Goal: Task Accomplishment & Management: Complete application form

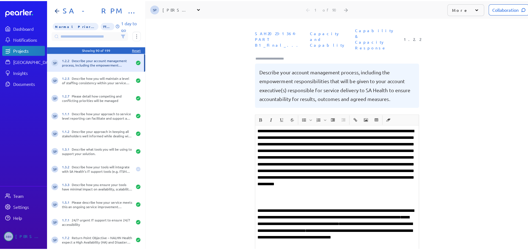
scroll to position [82, 0]
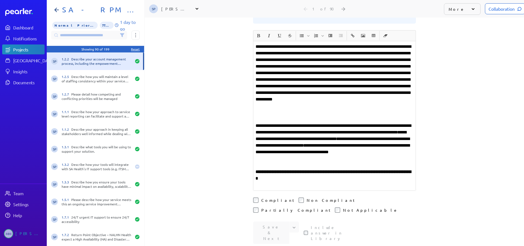
click at [17, 51] on div "Projects" at bounding box center [28, 49] width 31 height 5
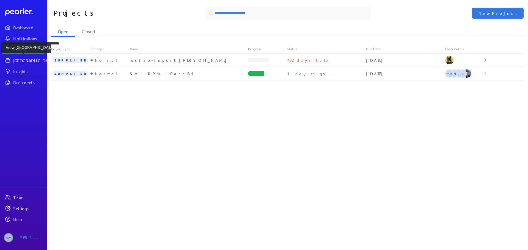
click at [17, 60] on div "[GEOGRAPHIC_DATA]" at bounding box center [33, 60] width 41 height 5
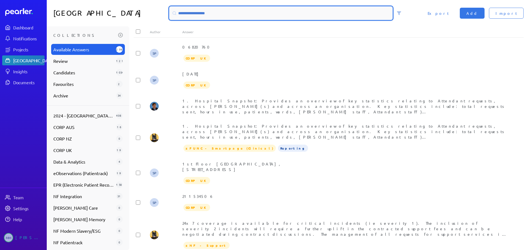
click at [200, 12] on input at bounding box center [280, 13] width 223 height 13
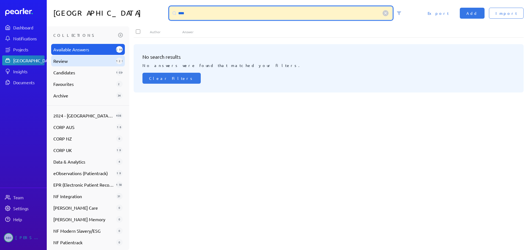
type input "****"
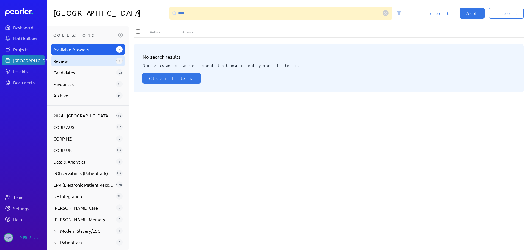
click at [70, 58] on span "Review" at bounding box center [83, 61] width 60 height 7
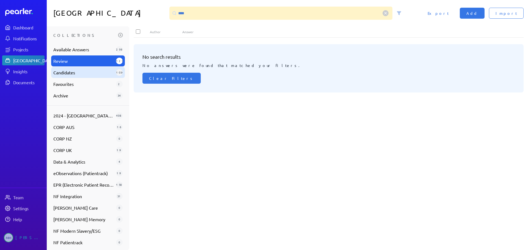
click at [68, 73] on span "Candidates" at bounding box center [83, 72] width 60 height 7
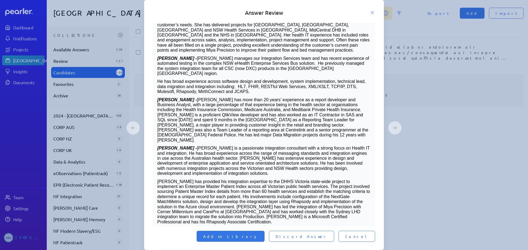
scroll to position [516, 0]
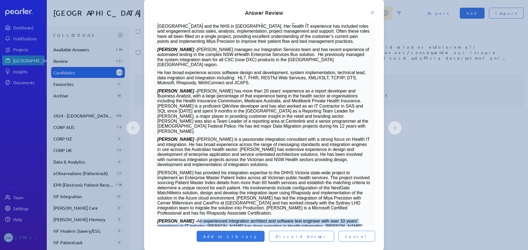
drag, startPoint x: 262, startPoint y: 208, endPoint x: 191, endPoint y: 166, distance: 83.3
copy div "An experienced integration architect and software test engineer with over 10 ye…"
click at [195, 219] on p "[PERSON_NAME] - An experienced integration architect and software test engineer…" at bounding box center [263, 236] width 213 height 35
drag, startPoint x: 158, startPoint y: 165, endPoint x: 281, endPoint y: 212, distance: 132.1
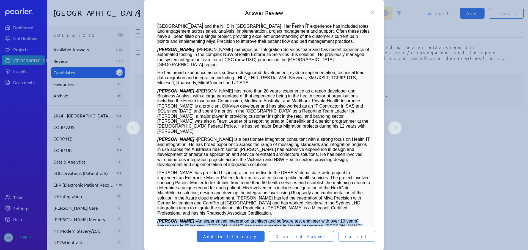
copy div "[PERSON_NAME] - An experienced integration architect and software test engineer…"
click at [214, 171] on p "[PERSON_NAME] has provided his integration expertise to the DHHS Victoria state…" at bounding box center [263, 194] width 213 height 46
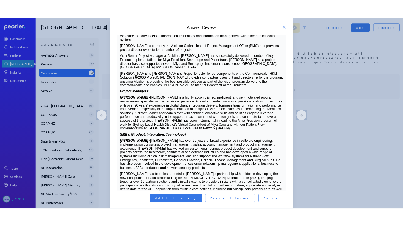
scroll to position [275, 0]
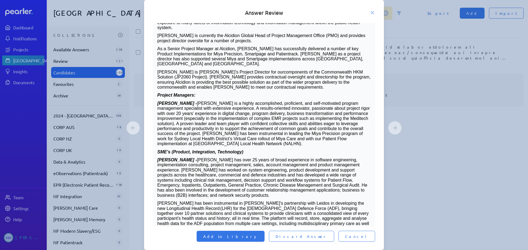
click at [291, 107] on p "[PERSON_NAME] - [PERSON_NAME] is a highly accomplished, proficient, and self-mo…" at bounding box center [263, 124] width 213 height 46
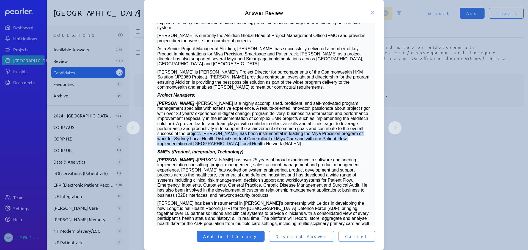
drag, startPoint x: 291, startPoint y: 107, endPoint x: 227, endPoint y: 96, distance: 65.2
click at [227, 101] on p "[PERSON_NAME] - [PERSON_NAME] is a highly accomplished, proficient, and self-mo…" at bounding box center [263, 124] width 213 height 46
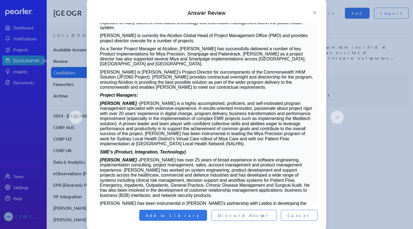
click at [150, 158] on p "[PERSON_NAME] - [PERSON_NAME] has over 25 years of broad experience in software…" at bounding box center [206, 178] width 213 height 40
click at [157, 158] on p "[PERSON_NAME] - [PERSON_NAME] has over 25 years of broad experience in software…" at bounding box center [206, 178] width 213 height 40
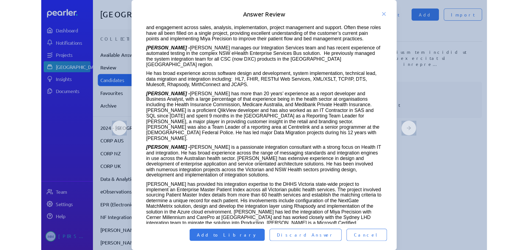
scroll to position [426, 0]
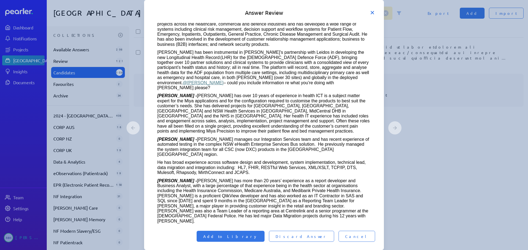
click at [373, 13] on icon at bounding box center [372, 12] width 3 height 3
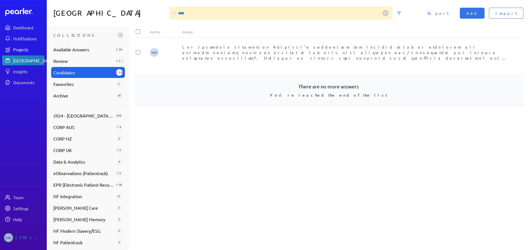
drag, startPoint x: 21, startPoint y: 49, endPoint x: 27, endPoint y: 50, distance: 5.8
click at [21, 49] on div "Projects" at bounding box center [28, 49] width 31 height 5
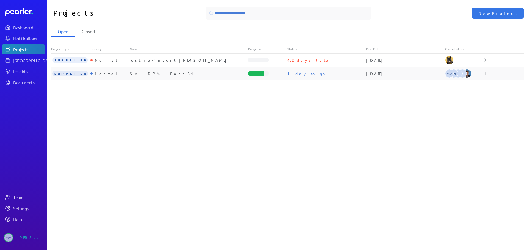
click at [150, 75] on div "SA - RPM - Part B1" at bounding box center [189, 73] width 118 height 5
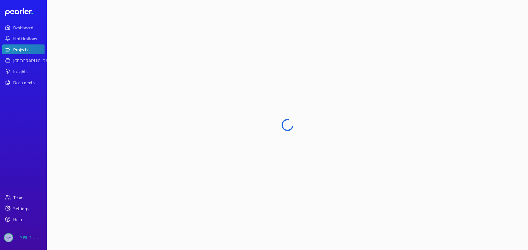
select select "******"
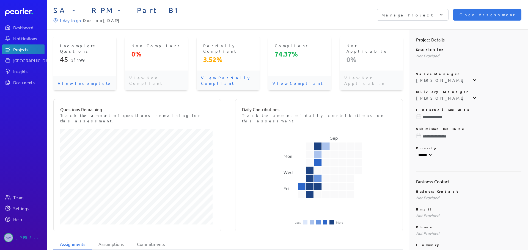
click at [71, 76] on p "View Incomplete" at bounding box center [84, 83] width 63 height 14
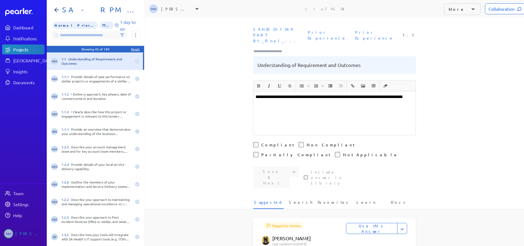
click at [334, 102] on div "**********" at bounding box center [334, 114] width 162 height 44
click at [79, 7] on h1 "SA - RPM - Part B1" at bounding box center [97, 9] width 75 height 9
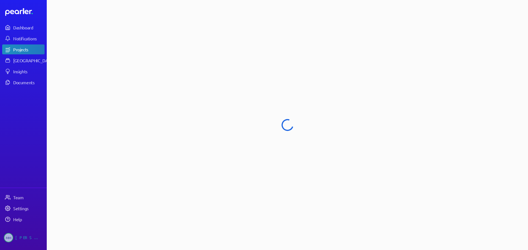
select select "******"
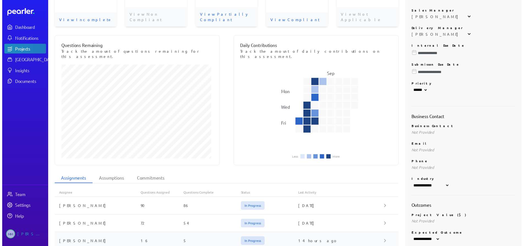
scroll to position [110, 0]
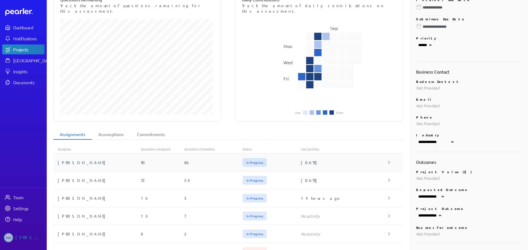
click at [79, 160] on div "[PERSON_NAME]" at bounding box center [96, 162] width 87 height 5
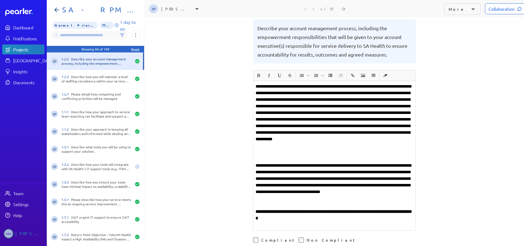
scroll to position [55, 0]
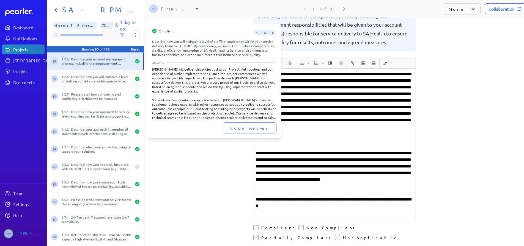
click at [84, 78] on div "1.2.5 Describe how you will maintain a level of staffing consistency within you…" at bounding box center [97, 78] width 70 height 9
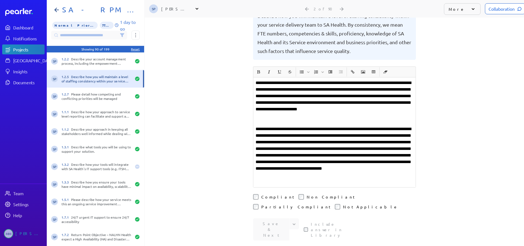
scroll to position [0, 4]
drag, startPoint x: 326, startPoint y: 127, endPoint x: 322, endPoint y: 128, distance: 4.9
click at [326, 127] on p "**********" at bounding box center [334, 155] width 158 height 59
click at [75, 36] on input at bounding box center [89, 35] width 76 height 9
click at [67, 10] on h1 "SA - RPM - Part B1" at bounding box center [97, 9] width 75 height 9
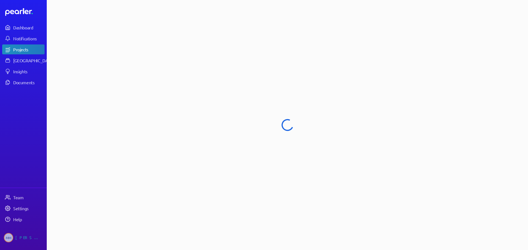
select select "******"
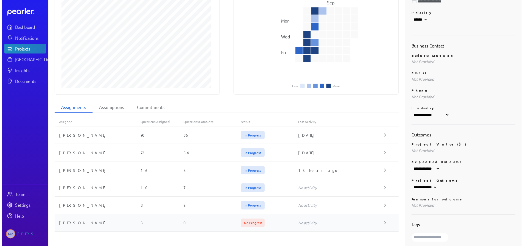
scroll to position [139, 0]
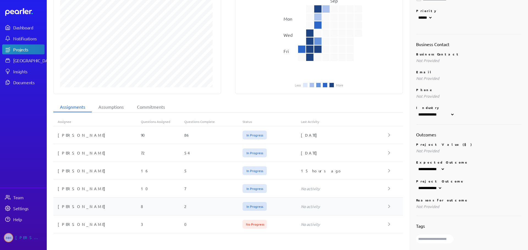
click at [75, 204] on div "[PERSON_NAME]" at bounding box center [96, 206] width 87 height 5
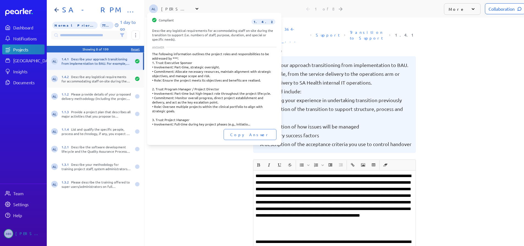
click at [94, 78] on div "1.4.2 Describe any logistical requirements for accommodating staff on-site duri…" at bounding box center [97, 78] width 70 height 9
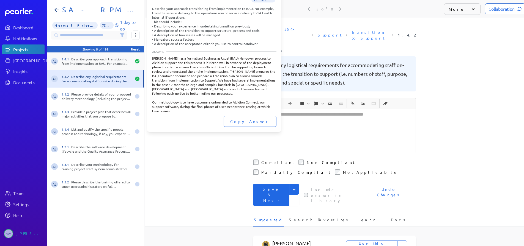
click at [90, 60] on div "1.4.1 Describe your approach transitioning from implementation to BAU. For exam…" at bounding box center [97, 61] width 70 height 9
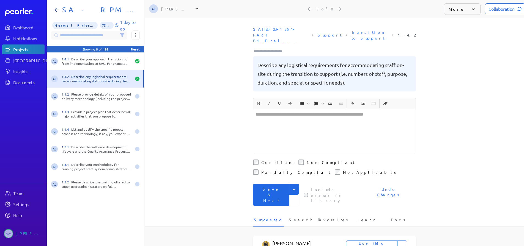
click at [291, 187] on icon "Expand" at bounding box center [293, 189] width 5 height 5
click at [258, 196] on button "Save" at bounding box center [276, 201] width 46 height 11
click at [283, 109] on div at bounding box center [334, 131] width 162 height 44
click at [348, 117] on div at bounding box center [334, 131] width 162 height 44
click at [264, 111] on p at bounding box center [334, 114] width 158 height 7
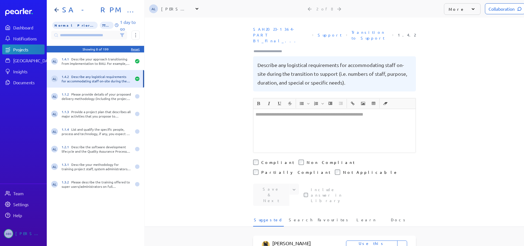
click at [271, 109] on div at bounding box center [334, 131] width 162 height 44
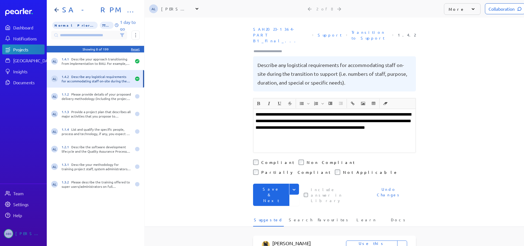
click at [263, 184] on button "Save & Next" at bounding box center [271, 195] width 36 height 22
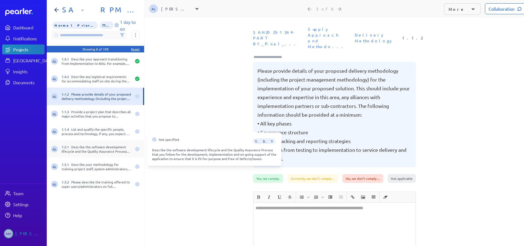
click at [97, 151] on div "1.2.1 Describe the software development lifecycle and the Quality Assurance Pro…" at bounding box center [97, 149] width 70 height 9
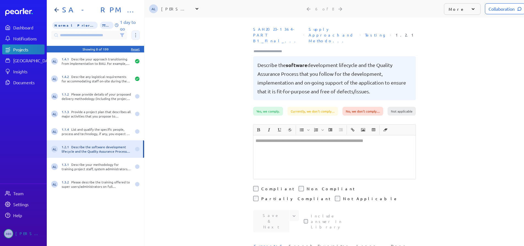
click at [135, 34] on icon at bounding box center [135, 35] width 1 height 4
click at [188, 166] on div "**********" at bounding box center [334, 132] width 379 height 229
click at [312, 139] on div at bounding box center [334, 158] width 162 height 44
click at [504, 8] on div "Collaboration" at bounding box center [505, 8] width 40 height 11
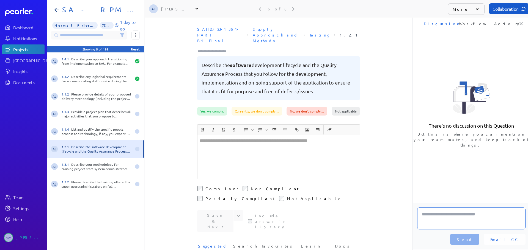
click at [437, 214] on textarea at bounding box center [471, 219] width 108 height 22
type textarea "**********"
click at [473, 239] on span "Send" at bounding box center [465, 239] width 16 height 5
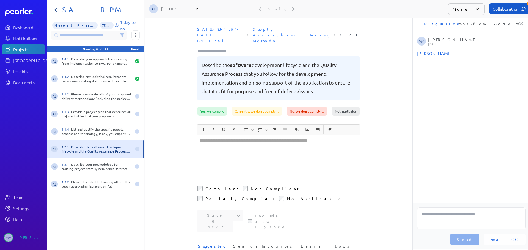
click at [521, 24] on icon at bounding box center [520, 23] width 5 height 5
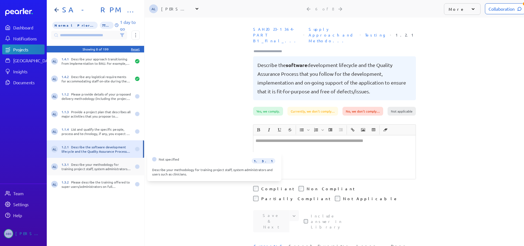
click at [81, 166] on div "1.3.1 Describe your methodology for training project staff, system administrato…" at bounding box center [97, 166] width 70 height 9
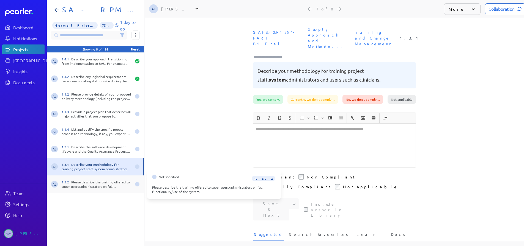
click at [93, 185] on div "1.3.2 Please describe the training offered to super users/administrators on ful…" at bounding box center [97, 184] width 70 height 9
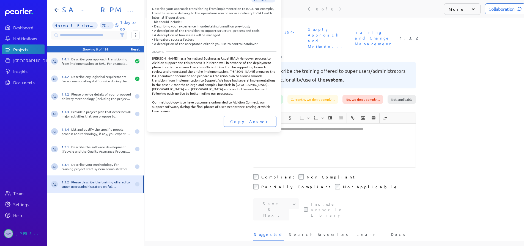
click at [87, 61] on div "1.4.1 Describe your approach transitioning from implementation to BAU. For exam…" at bounding box center [97, 61] width 70 height 9
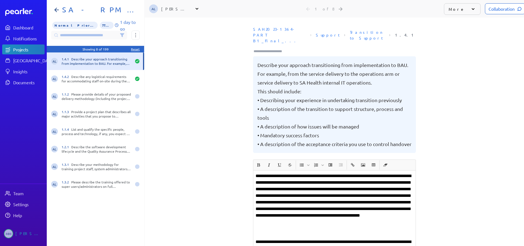
click at [308, 193] on p "**********" at bounding box center [334, 202] width 158 height 59
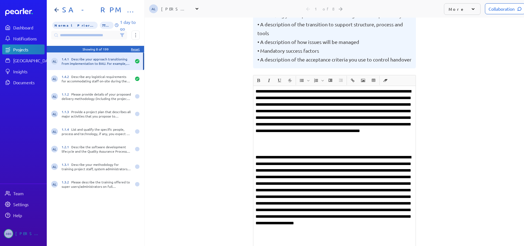
scroll to position [82, 0]
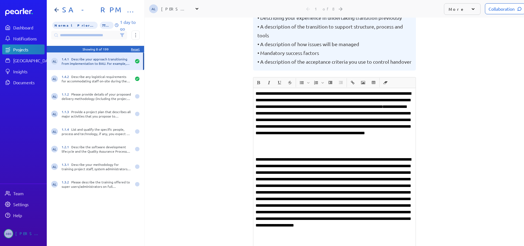
click at [297, 126] on p "**********" at bounding box center [334, 119] width 158 height 59
click at [190, 140] on div "**********" at bounding box center [334, 49] width 379 height 229
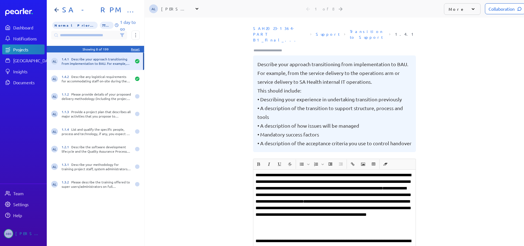
scroll to position [0, 0]
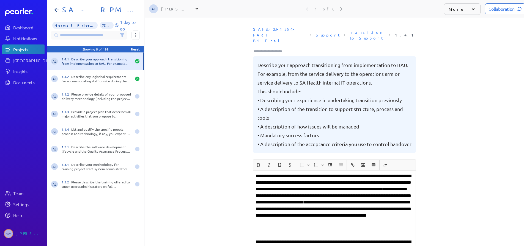
click at [194, 178] on div "**********" at bounding box center [334, 132] width 379 height 229
